Goal: Find specific page/section: Find specific page/section

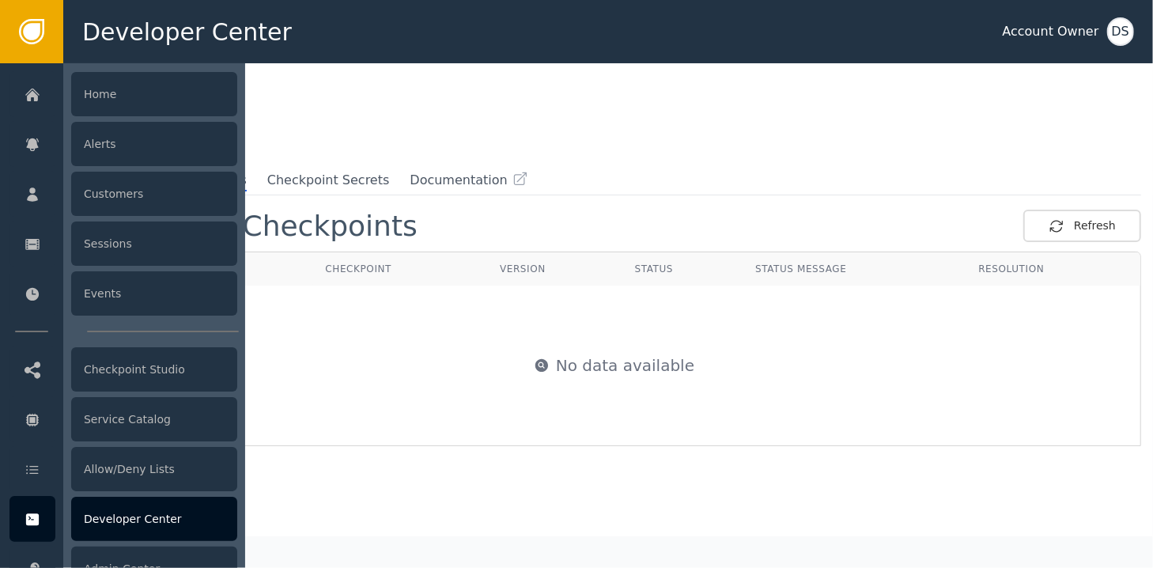
click at [106, 517] on div "Developer Center" at bounding box center [154, 519] width 166 height 44
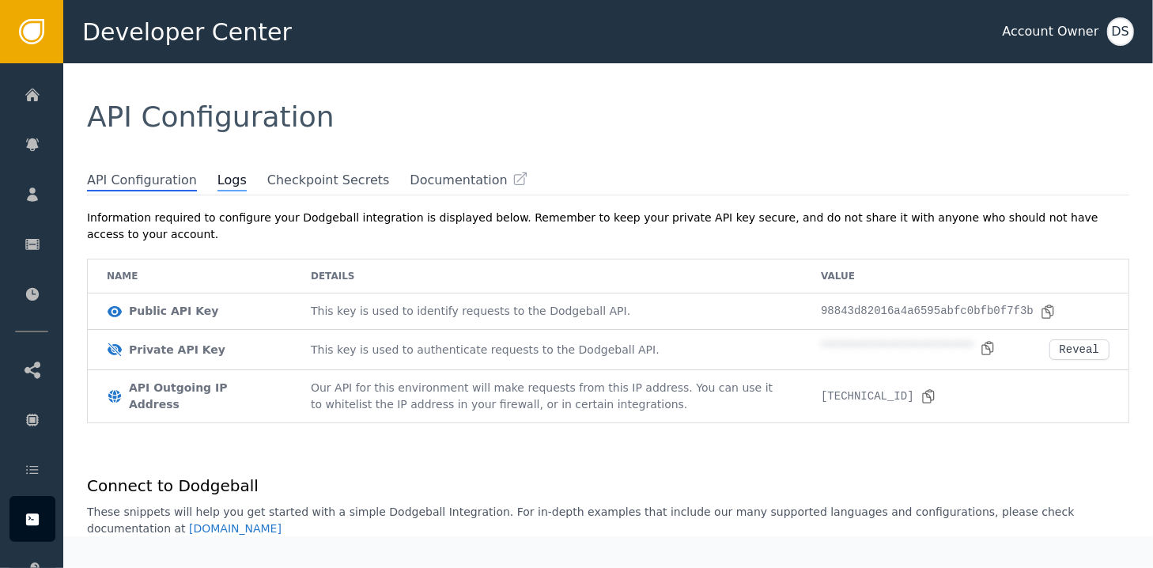
click at [217, 183] on span "Logs" at bounding box center [231, 181] width 29 height 21
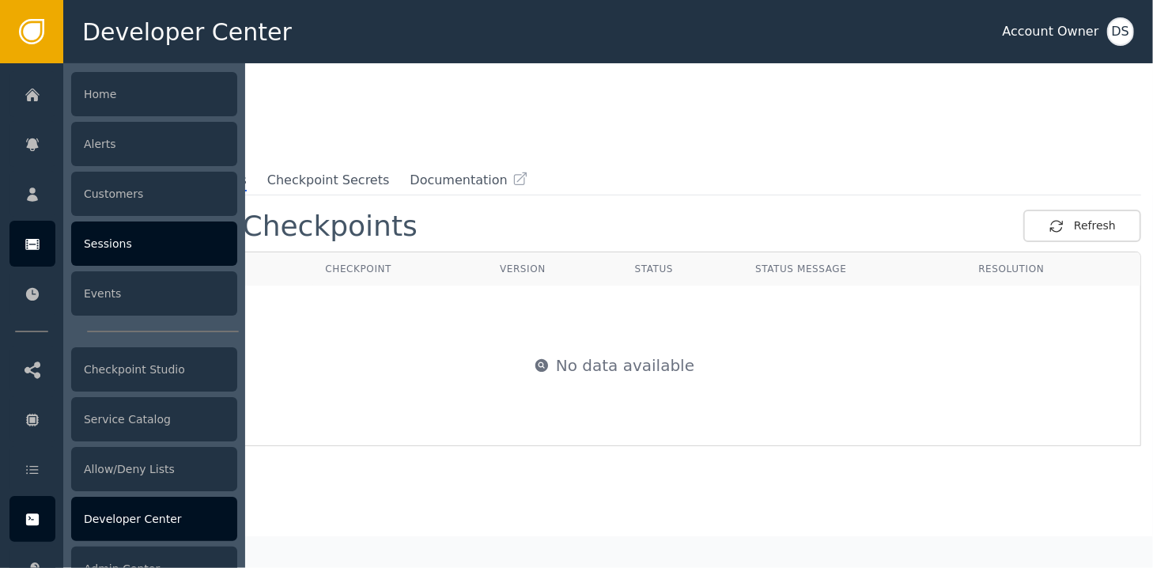
click at [23, 245] on div at bounding box center [32, 244] width 46 height 46
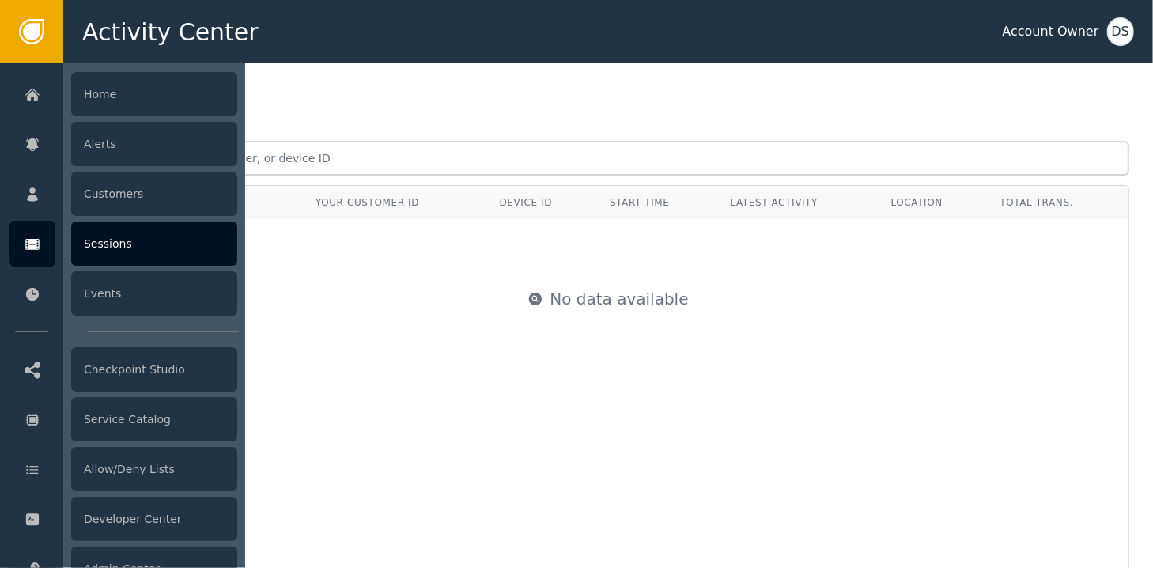
click at [127, 247] on div "Sessions" at bounding box center [154, 243] width 166 height 44
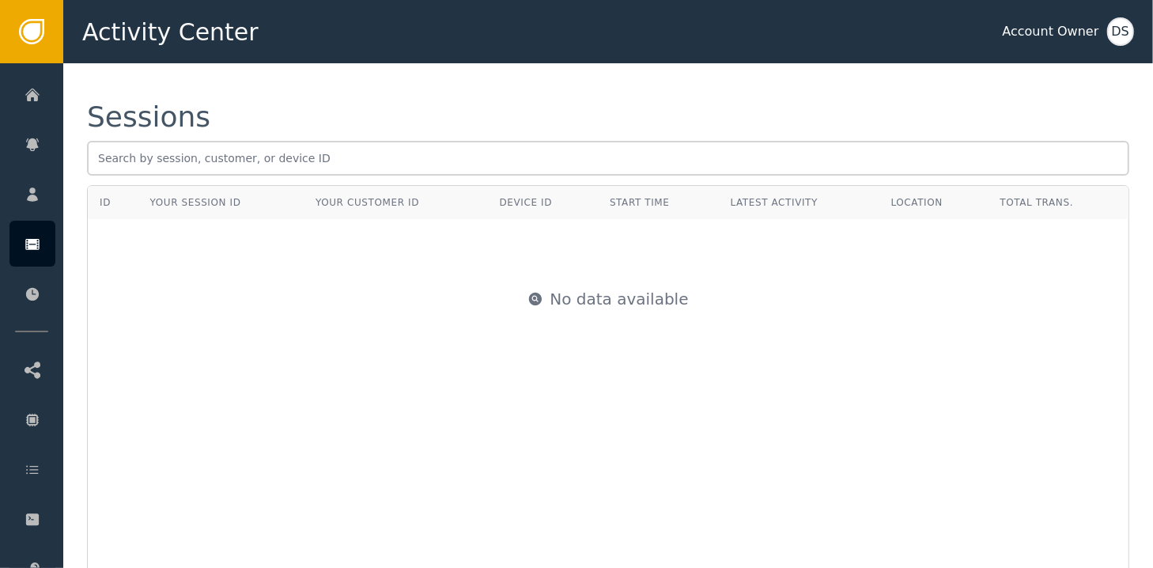
click at [440, 127] on div "Sessions" at bounding box center [608, 117] width 1042 height 28
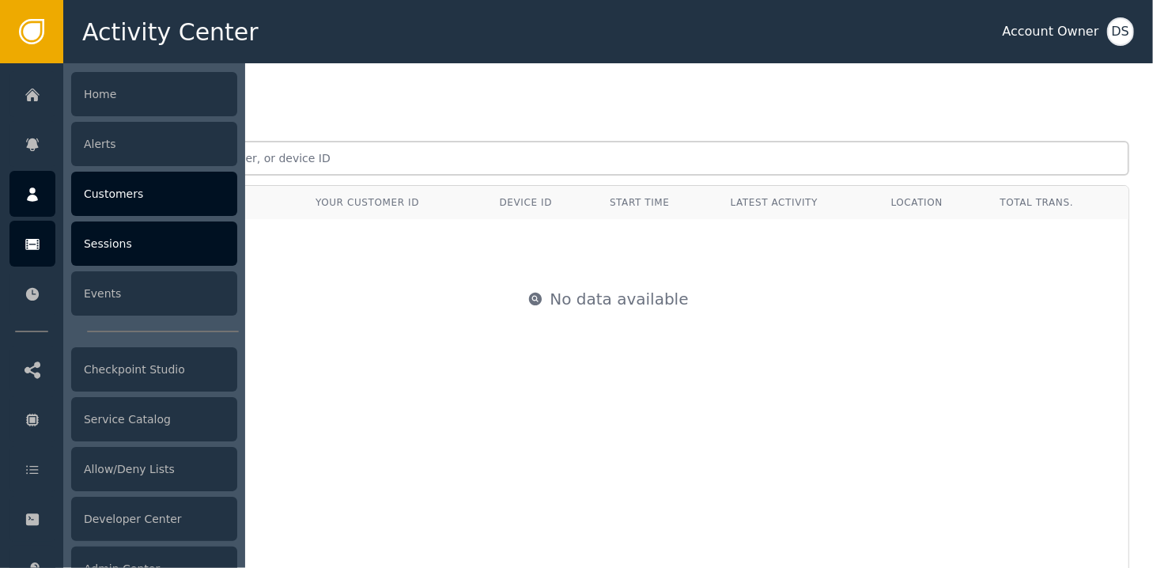
click at [36, 205] on div at bounding box center [32, 194] width 46 height 46
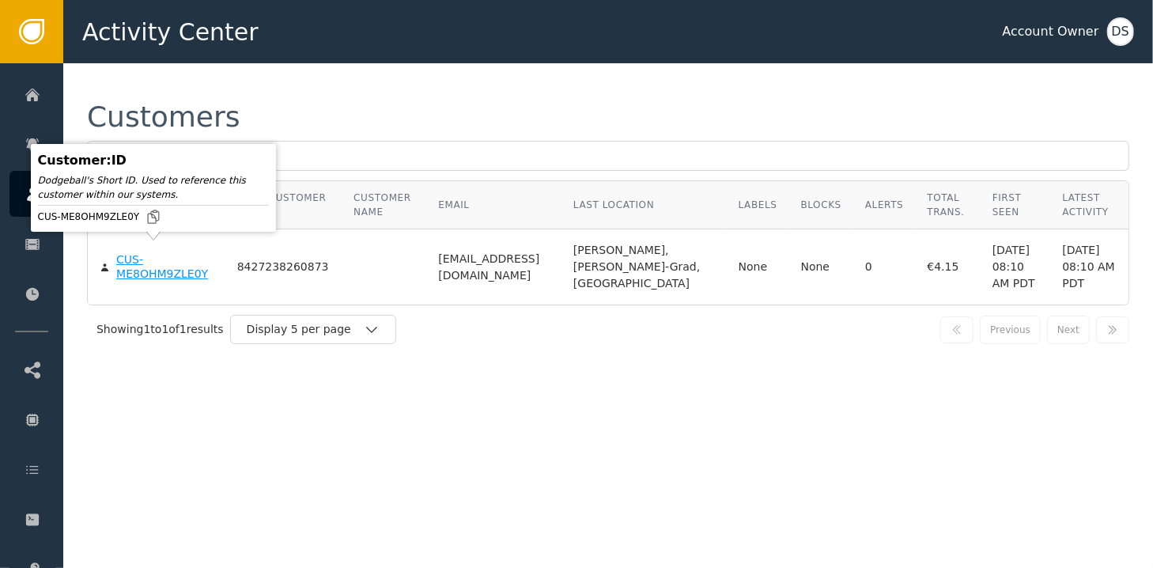
click at [132, 263] on div "CUS-ME8OHM9ZLE0Y" at bounding box center [164, 267] width 97 height 28
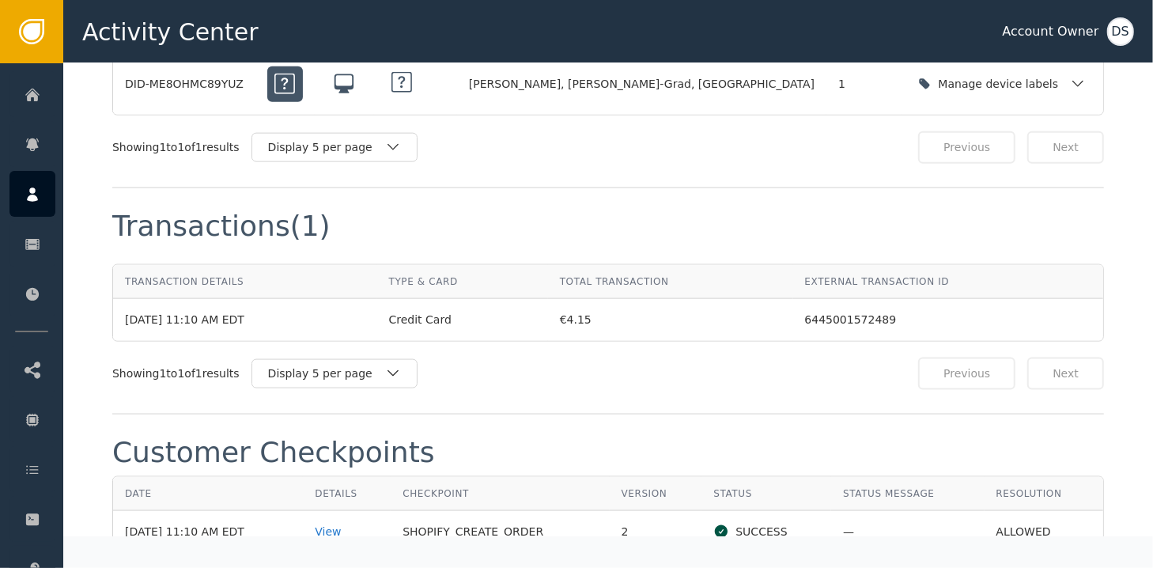
scroll to position [1423, 0]
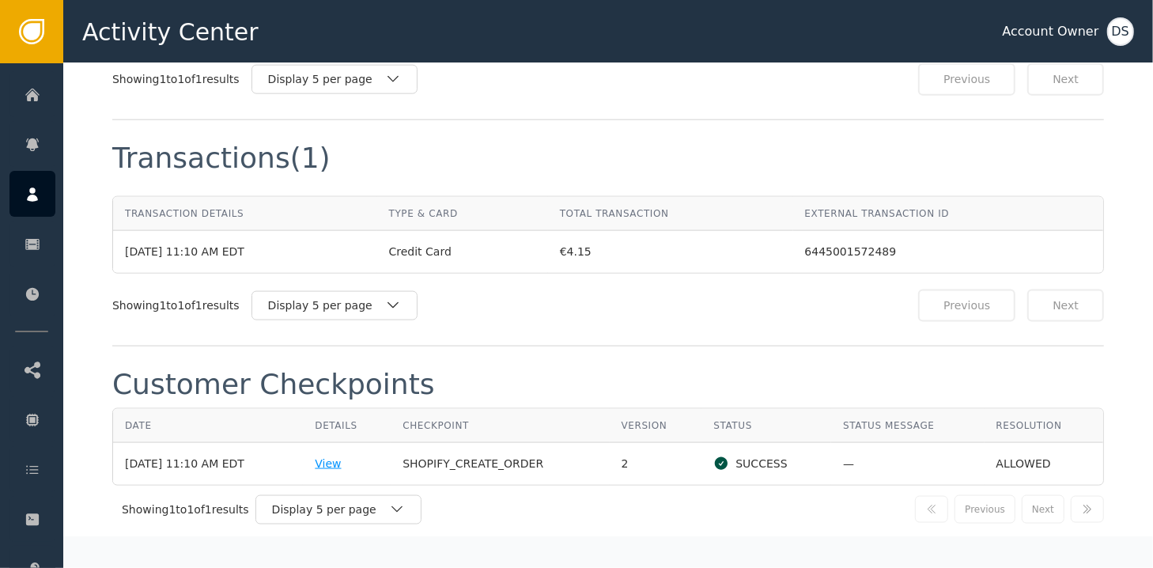
click at [335, 455] on div "View" at bounding box center [347, 463] width 64 height 17
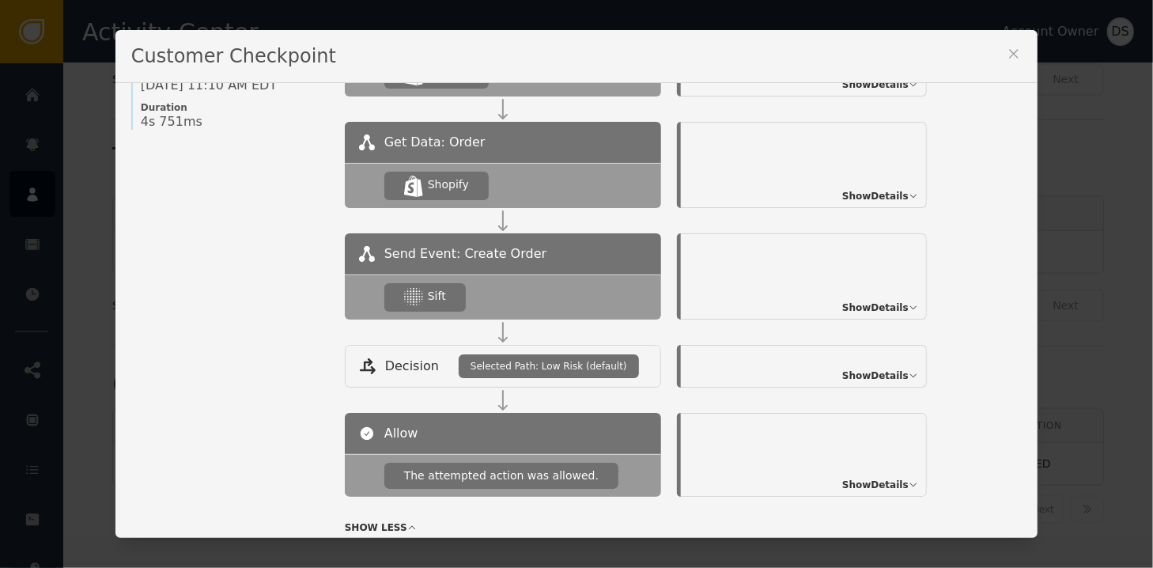
scroll to position [237, 0]
click at [874, 303] on span "Show Details" at bounding box center [875, 307] width 66 height 14
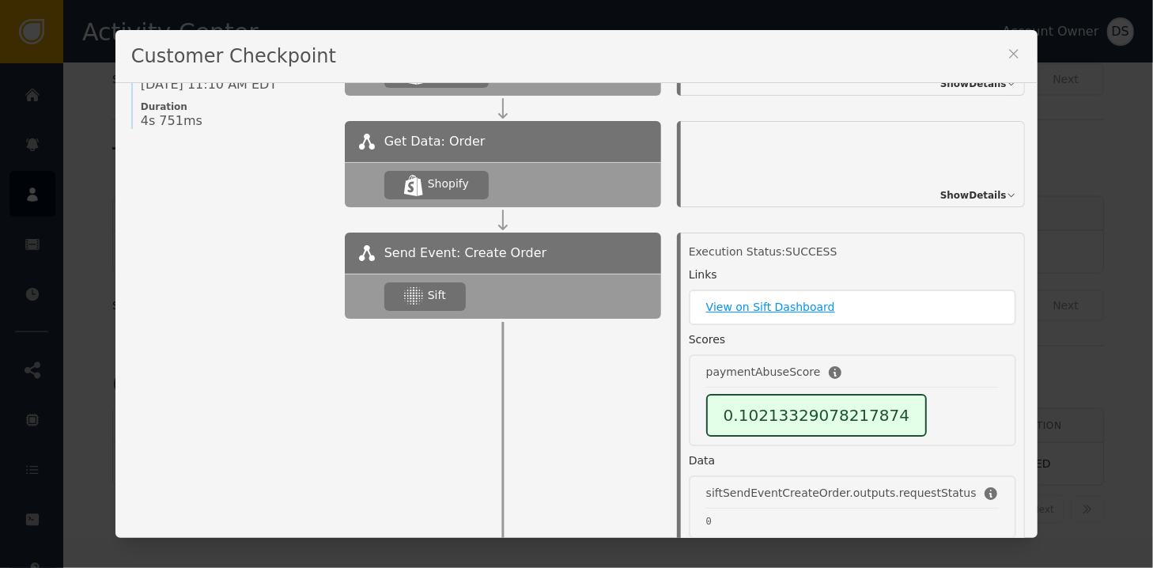
click at [750, 304] on link "View on Sift Dashboard" at bounding box center [852, 307] width 293 height 17
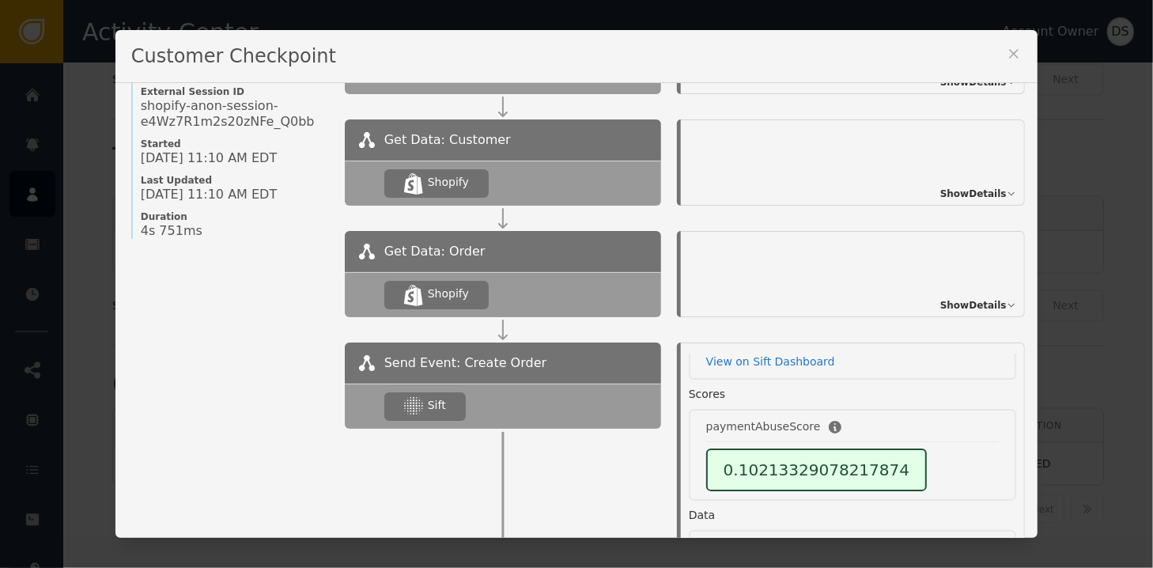
scroll to position [0, 0]
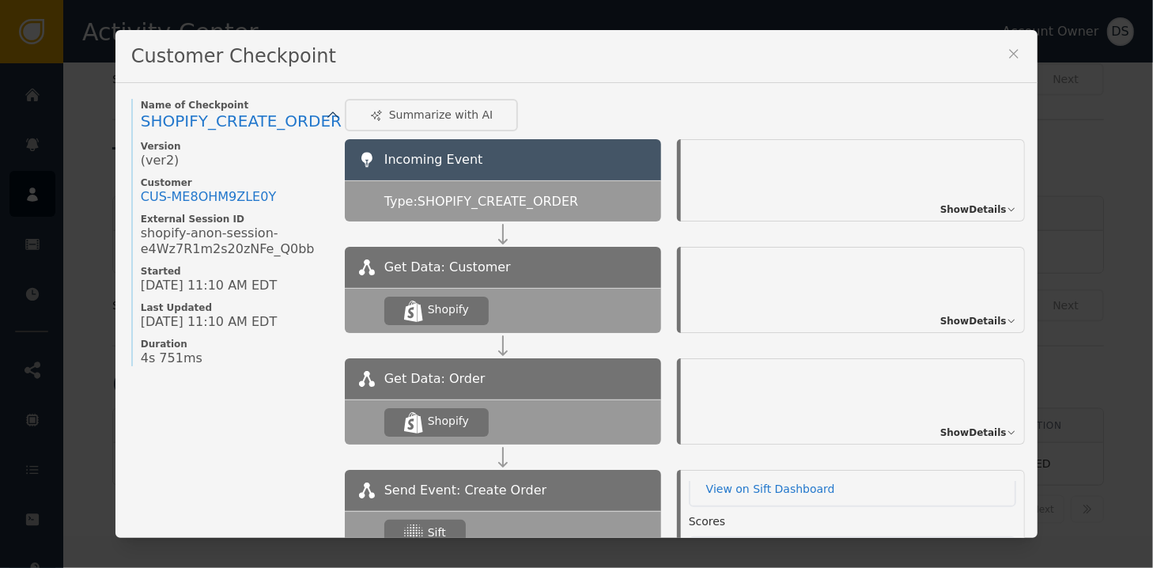
click at [946, 320] on span "Show Details" at bounding box center [973, 321] width 66 height 14
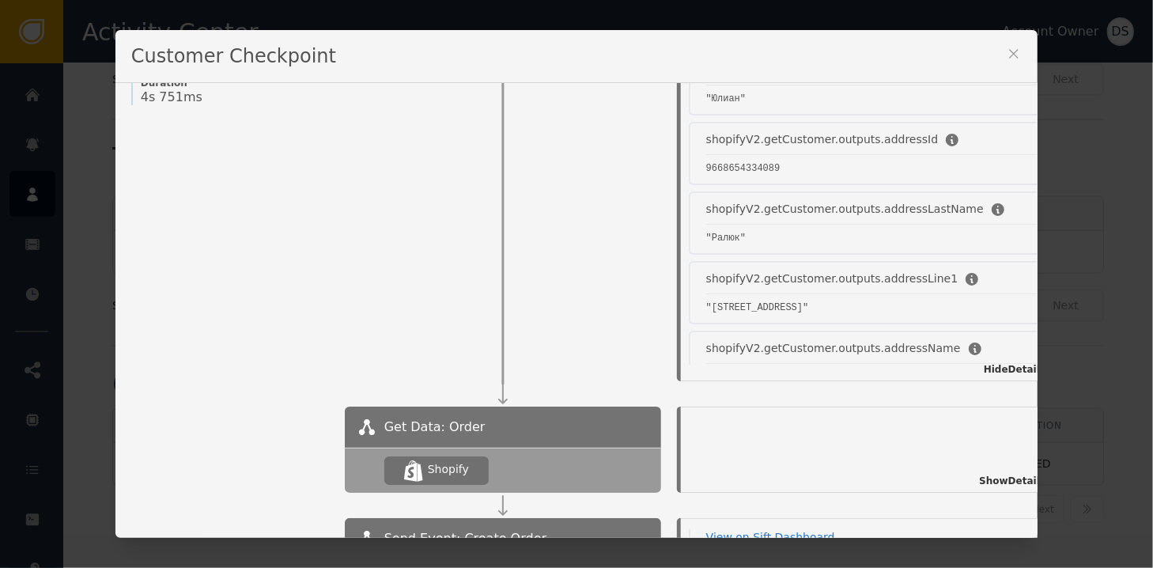
scroll to position [327, 0]
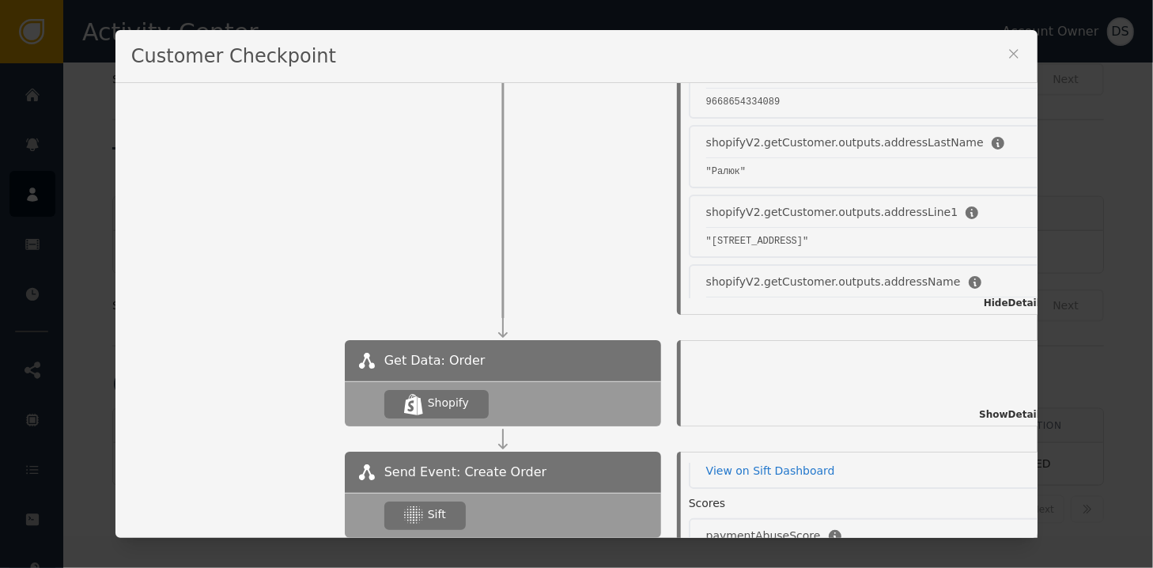
click at [979, 412] on span "Show Details" at bounding box center [1012, 414] width 66 height 14
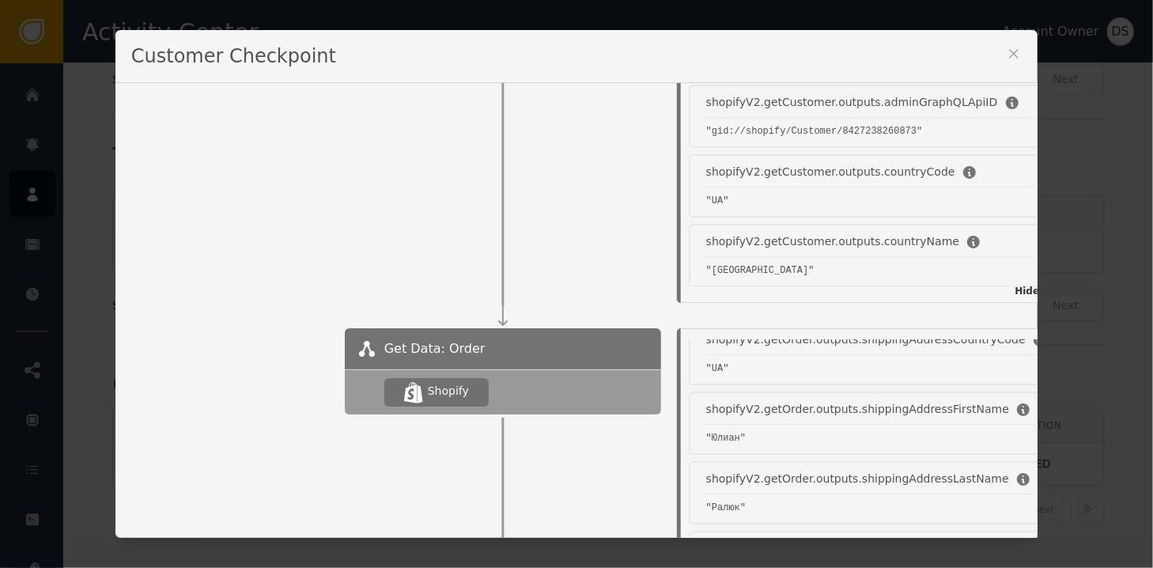
scroll to position [0, 0]
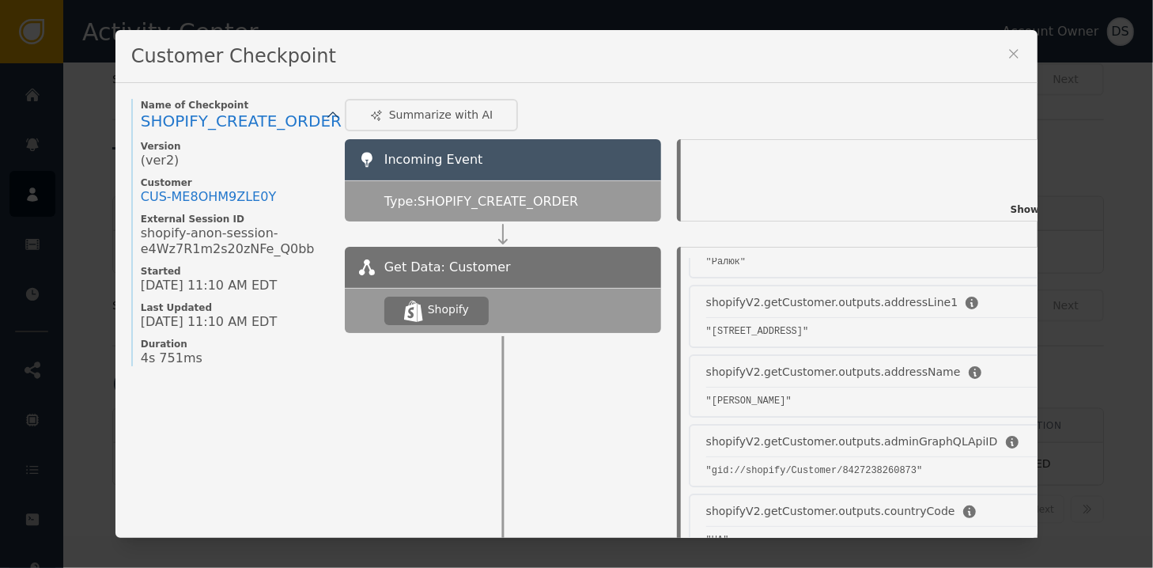
click at [1010, 55] on icon at bounding box center [1014, 54] width 9 height 9
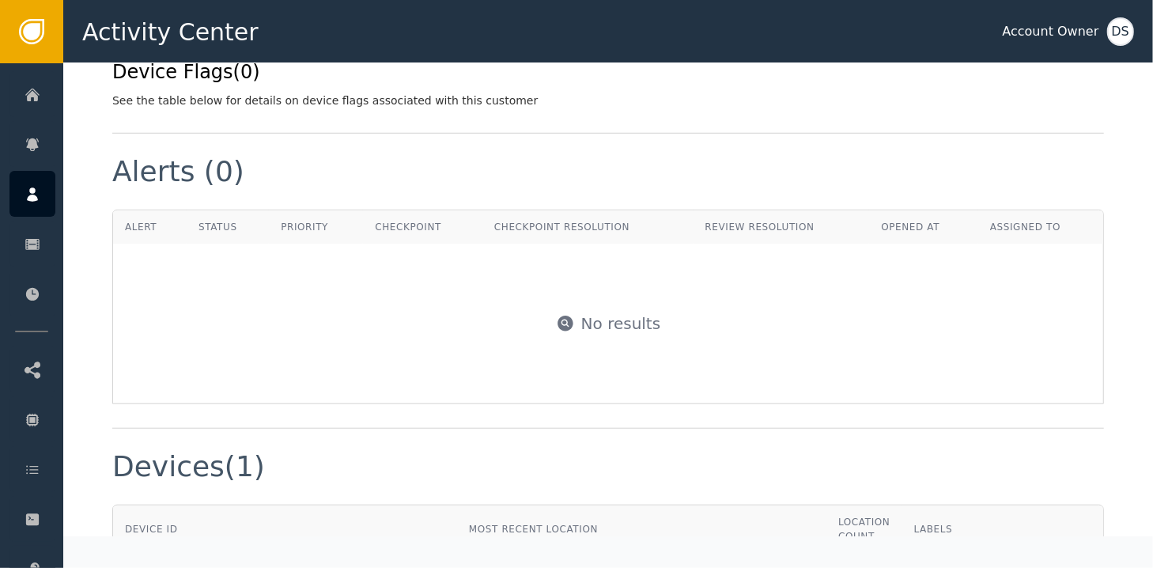
scroll to position [460, 0]
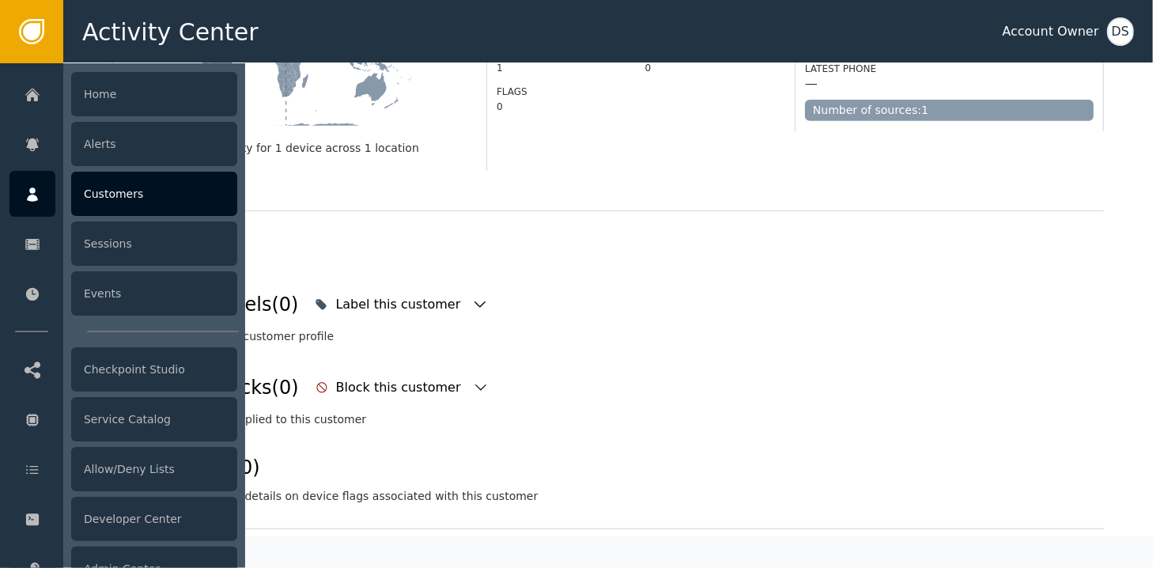
click at [124, 198] on div "Customers" at bounding box center [154, 194] width 166 height 44
